Goal: Task Accomplishment & Management: Use online tool/utility

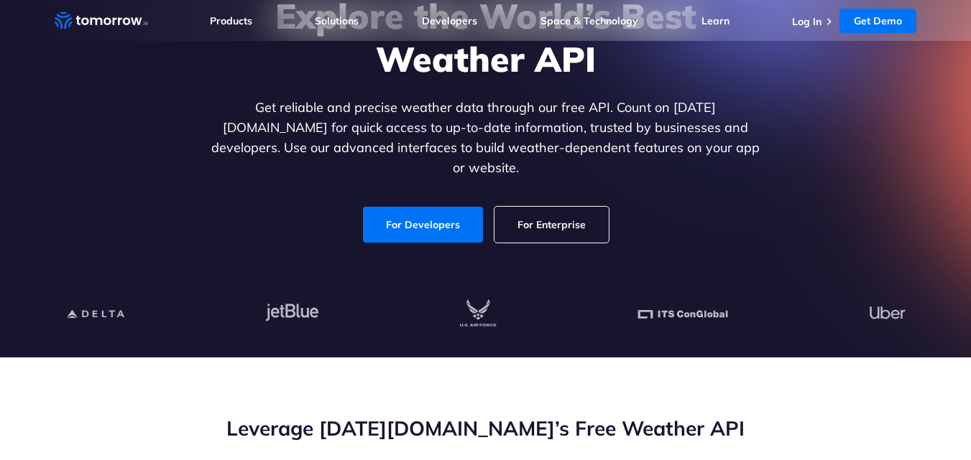
scroll to position [192, 0]
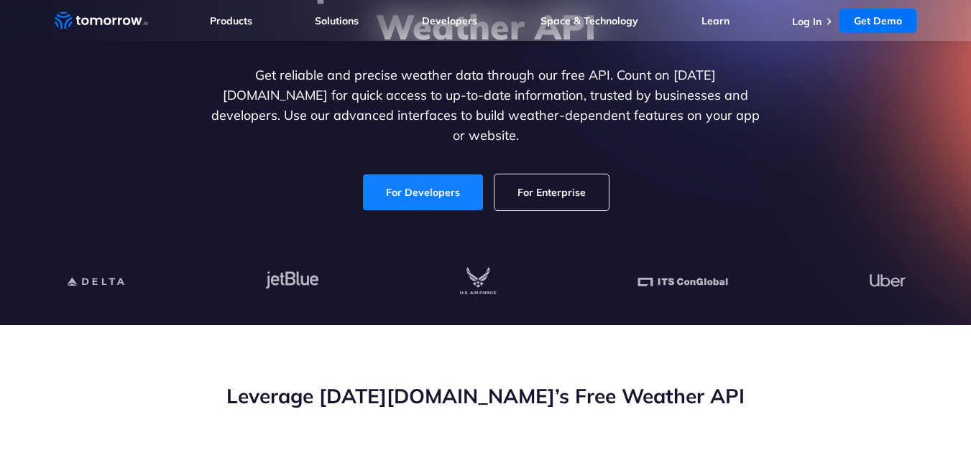
click at [411, 175] on link "For Developers" at bounding box center [423, 193] width 120 height 36
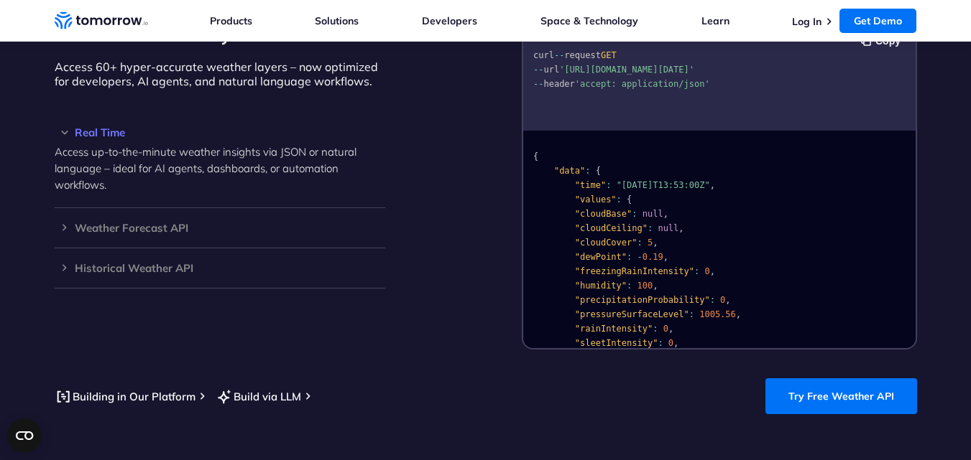
scroll to position [1342, 0]
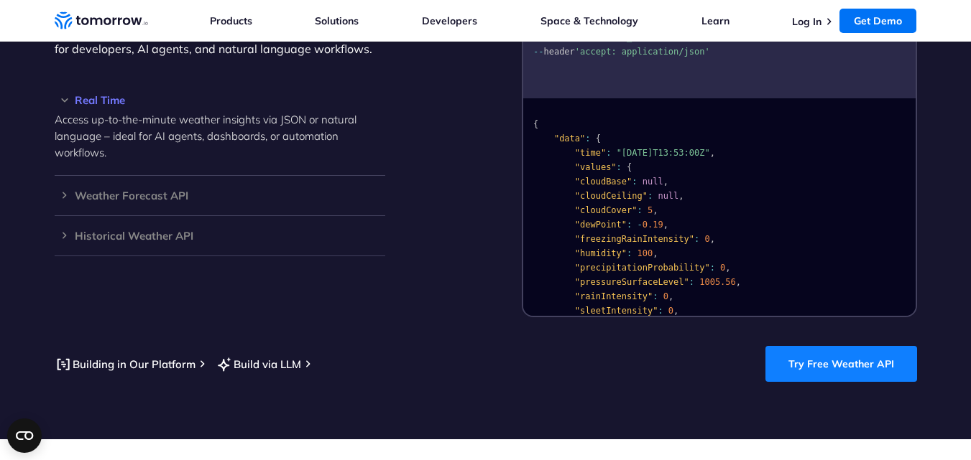
click at [834, 351] on link "Try Free Weather API" at bounding box center [841, 364] width 152 height 36
click at [814, 348] on link "Try Free Weather API" at bounding box center [841, 364] width 152 height 36
